Goal: Navigation & Orientation: Understand site structure

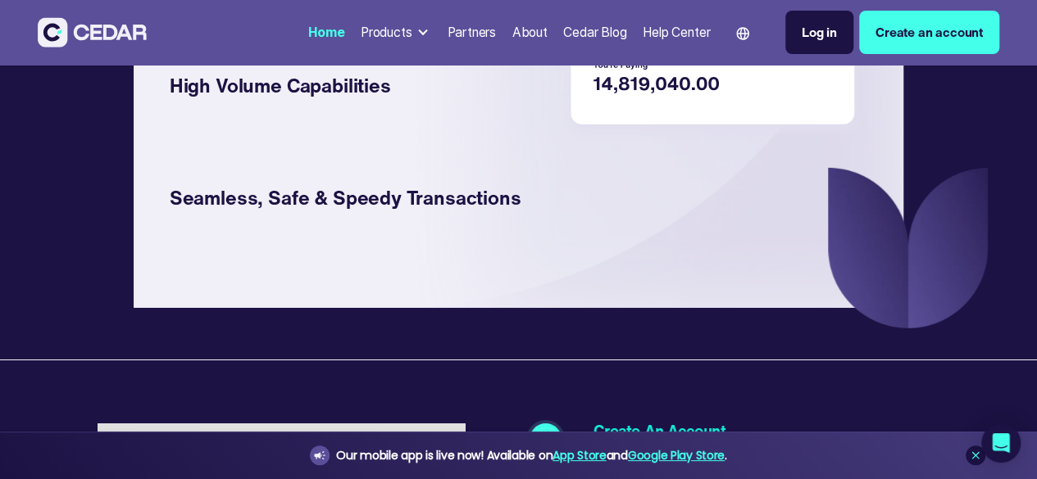
scroll to position [2611, 0]
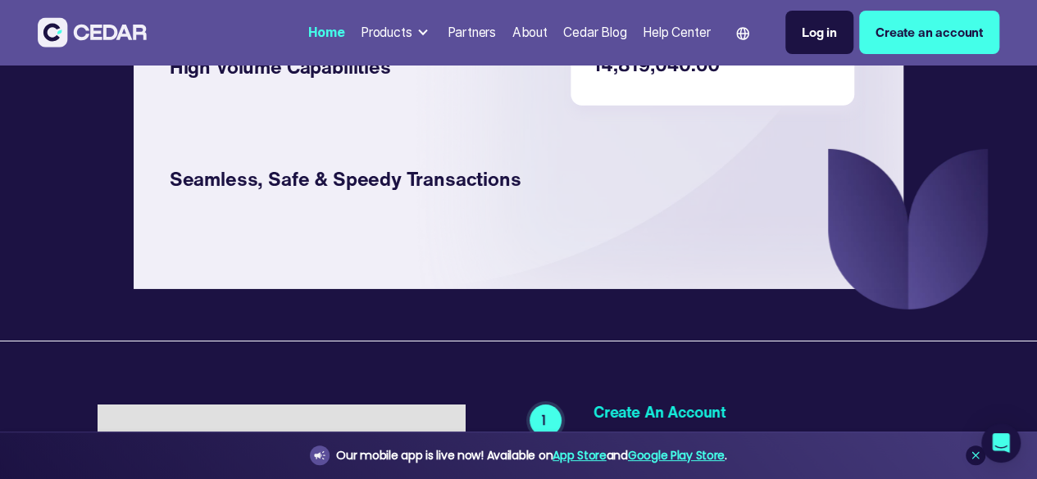
click at [669, 122] on img at bounding box center [715, 2] width 304 height 239
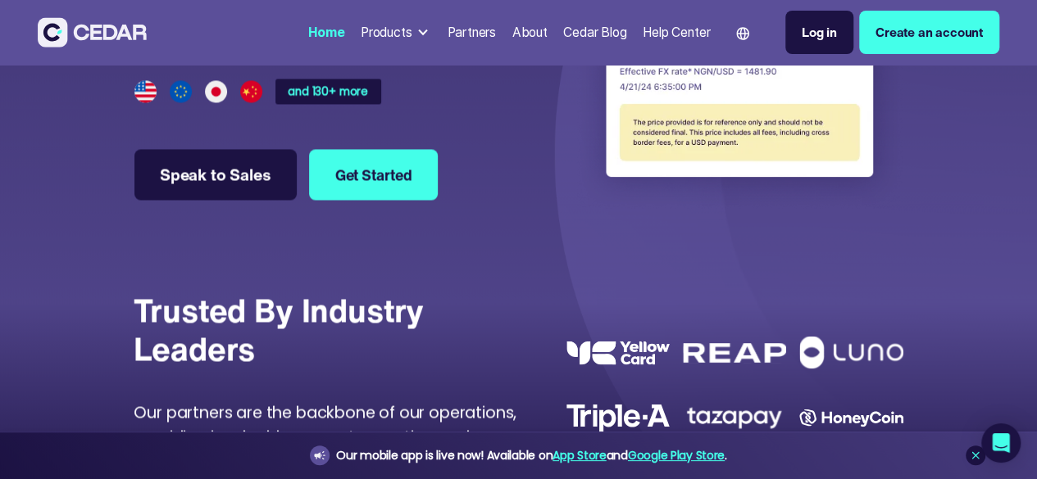
scroll to position [4414, 0]
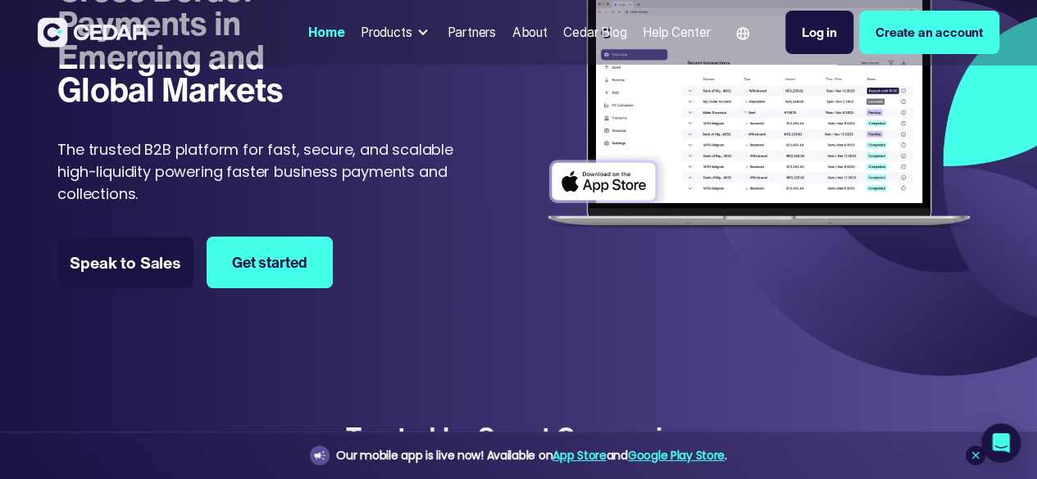
scroll to position [0, 0]
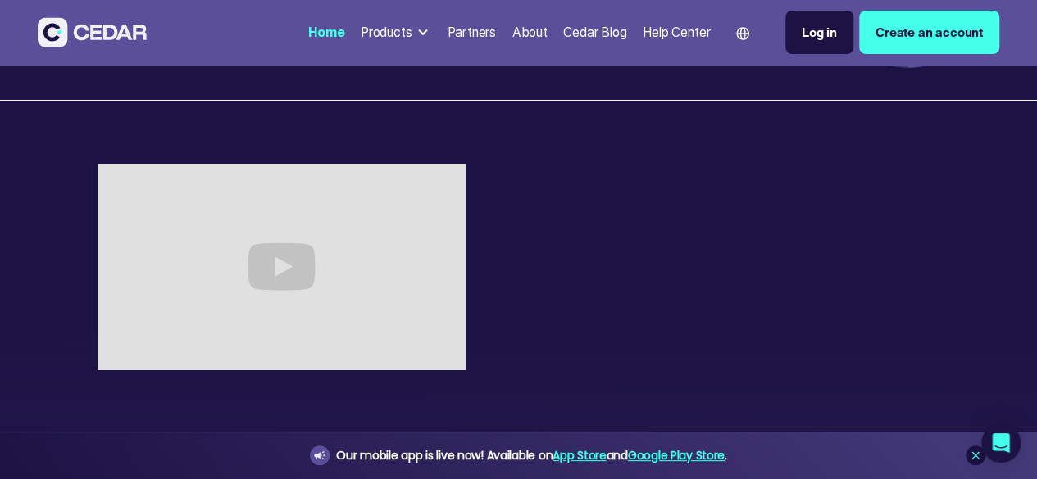
scroll to position [2871, 0]
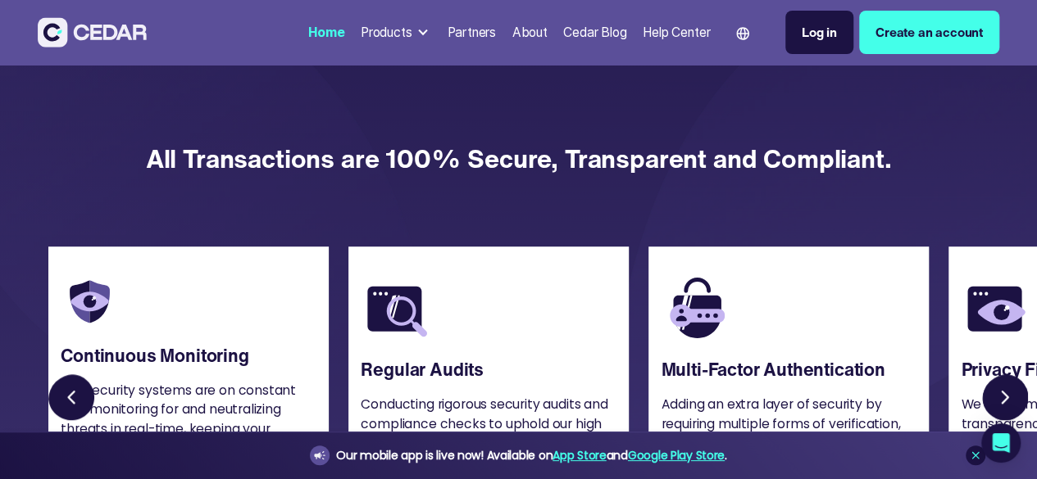
scroll to position [4472, 0]
